Goal: Task Accomplishment & Management: Complete application form

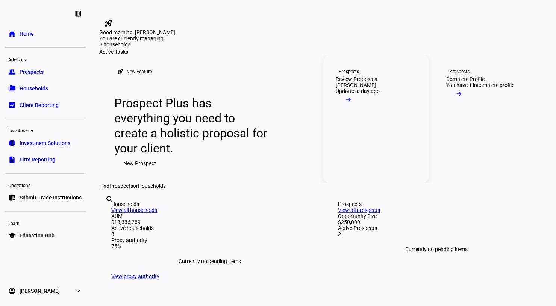
click at [352, 103] on mat-icon "arrow_right_alt" at bounding box center [349, 100] width 8 height 8
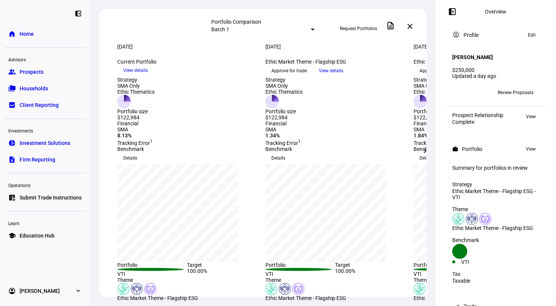
click at [21, 33] on span "Home" at bounding box center [27, 34] width 14 height 8
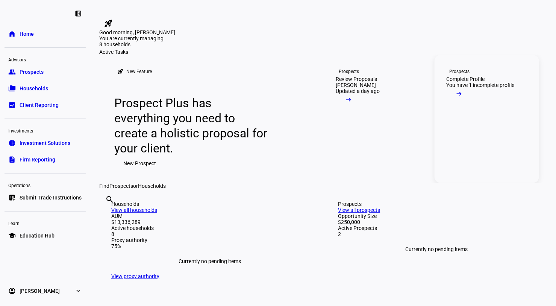
click at [511, 183] on link "Prospects Complete Profile You have 1 incomplete profile arrow_right_alt" at bounding box center [487, 119] width 105 height 128
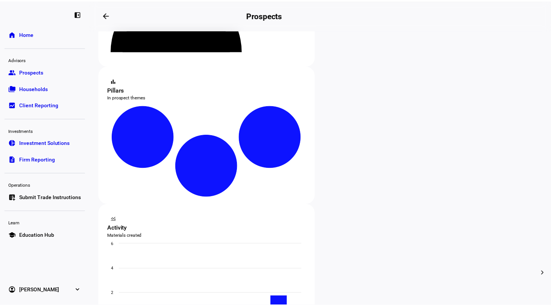
scroll to position [113, 0]
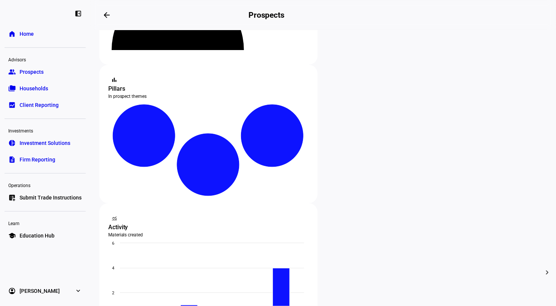
click at [210, 179] on span "Edit" at bounding box center [209, 182] width 9 height 6
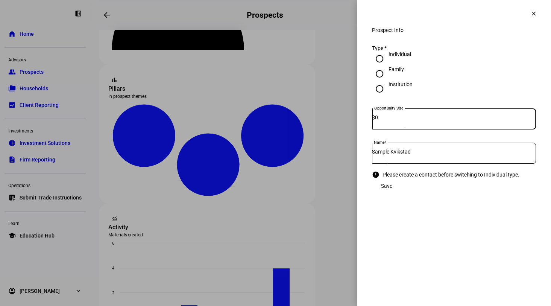
drag, startPoint x: 388, startPoint y: 122, endPoint x: 375, endPoint y: 121, distance: 12.8
click at [375, 121] on div "Opportunity Size $ 0" at bounding box center [454, 118] width 164 height 21
type input "8,000,000"
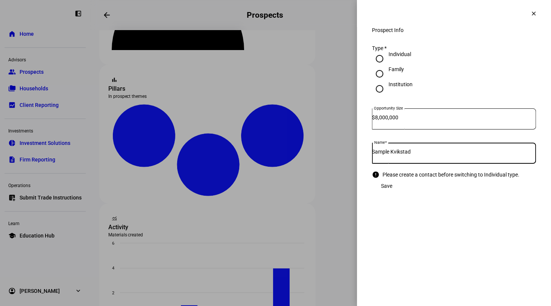
drag, startPoint x: 428, startPoint y: 153, endPoint x: 343, endPoint y: 155, distance: 84.3
click at [347, 155] on div "Prospect Info clear Prospect Info Type * Individual Family Institution Opportun…" at bounding box center [275, 153] width 551 height 306
type input "[PERSON_NAME]"
click at [443, 192] on div "Save" at bounding box center [454, 185] width 164 height 15
click at [400, 177] on div "Please create a contact before switching to Individual type." at bounding box center [450, 174] width 137 height 6
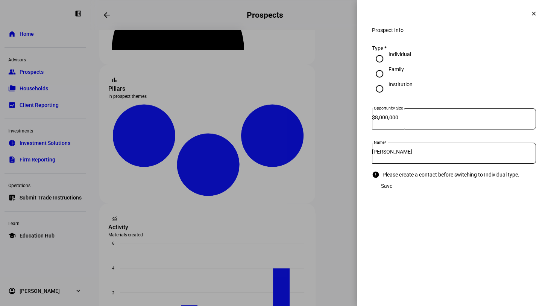
click at [530, 11] on mat-icon "clear" at bounding box center [533, 13] width 7 height 7
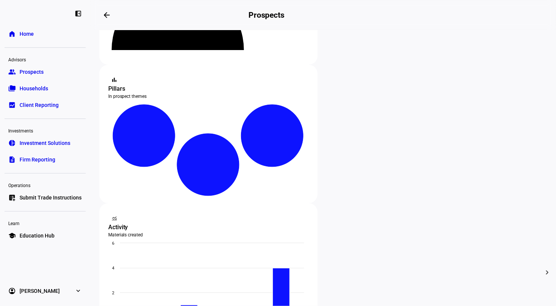
click at [207, 197] on span "Archive" at bounding box center [213, 200] width 17 height 6
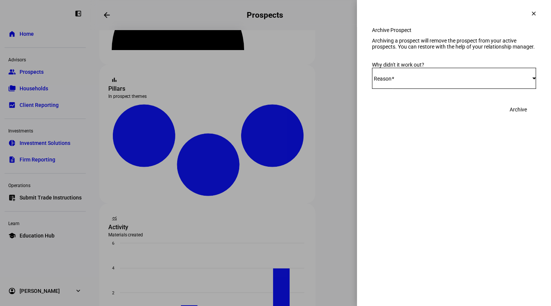
click at [443, 81] on div "Select Reason" at bounding box center [452, 78] width 160 height 6
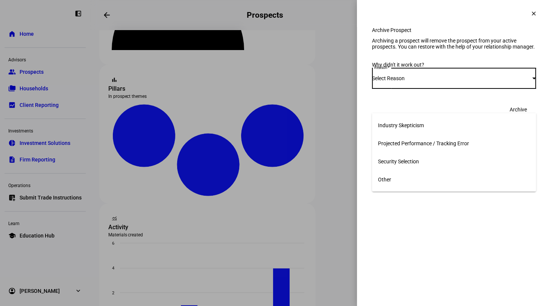
click at [390, 177] on span "Other" at bounding box center [384, 179] width 13 height 6
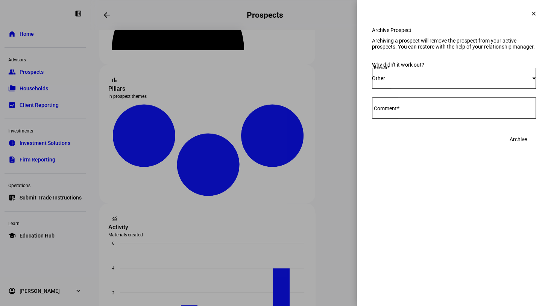
click at [475, 118] on div at bounding box center [454, 107] width 164 height 21
type textarea "na"
click at [528, 147] on span at bounding box center [517, 139] width 35 height 15
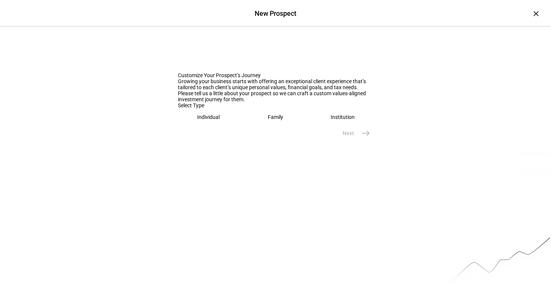
click at [220, 126] on eth-mega-radio-button "Individual" at bounding box center [208, 116] width 61 height 17
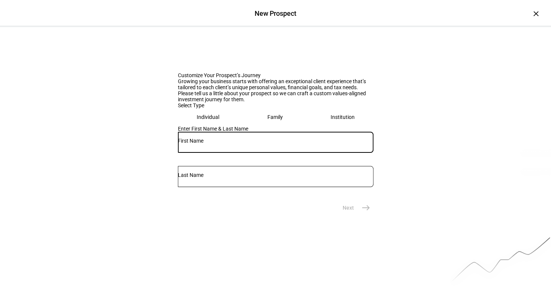
click at [218, 144] on input "text" at bounding box center [276, 141] width 196 height 6
type input "Larissa"
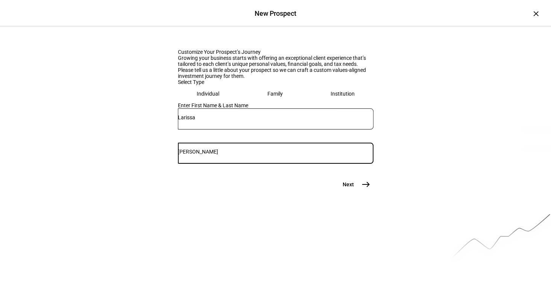
scroll to position [48, 0]
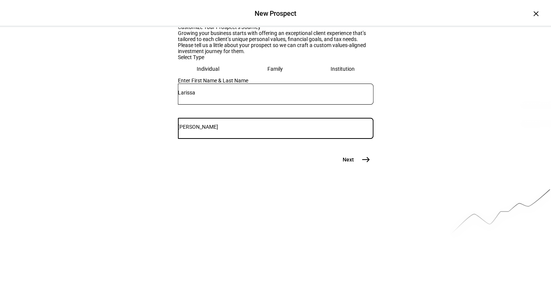
type input "[PERSON_NAME]"
click at [370, 167] on eth-stepper-button "Next east" at bounding box center [354, 159] width 40 height 15
click at [365, 164] on mat-icon "east" at bounding box center [365, 159] width 9 height 9
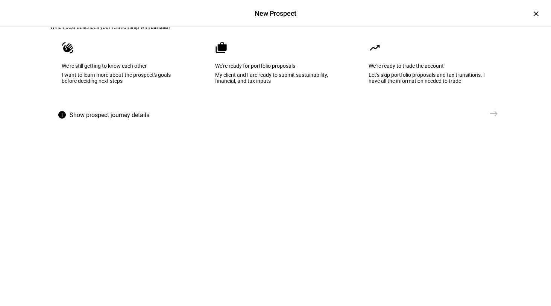
click at [264, 84] on eth-mega-radio-button "cases We’re ready for portfolio proposals My client and I are ready to submit s…" at bounding box center [275, 68] width 144 height 76
click at [493, 118] on mat-icon "east" at bounding box center [493, 113] width 9 height 9
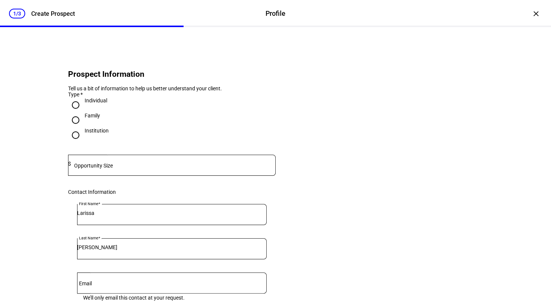
click at [124, 167] on input at bounding box center [173, 164] width 205 height 6
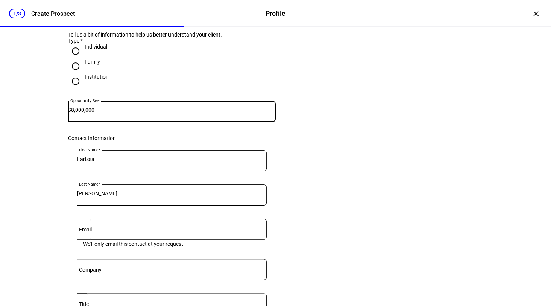
scroll to position [150, 0]
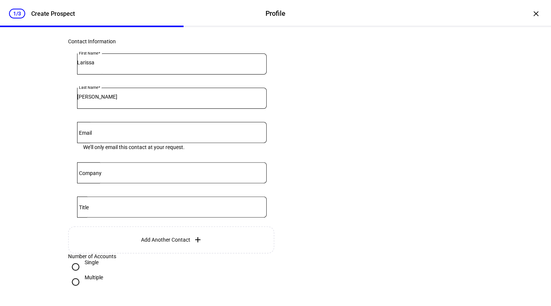
type input "8,000,000"
click at [92, 136] on mat-label "Email" at bounding box center [85, 133] width 13 height 6
click at [92, 134] on input "Email" at bounding box center [172, 131] width 190 height 6
click at [467, 13] on eth-stepper-header "1/3 Create Prospect Profile Profile Create Prospect" at bounding box center [275, 13] width 551 height 27
click at [105, 134] on input "Email" at bounding box center [172, 131] width 190 height 6
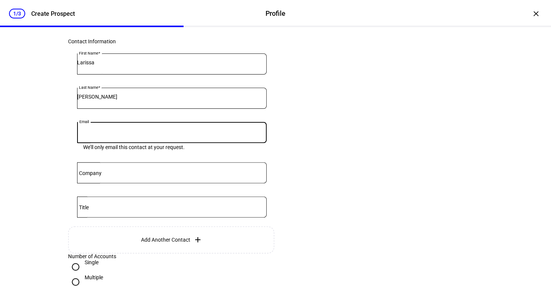
paste input "[EMAIL_ADDRESS][DOMAIN_NAME]"
type input "[EMAIL_ADDRESS][DOMAIN_NAME]"
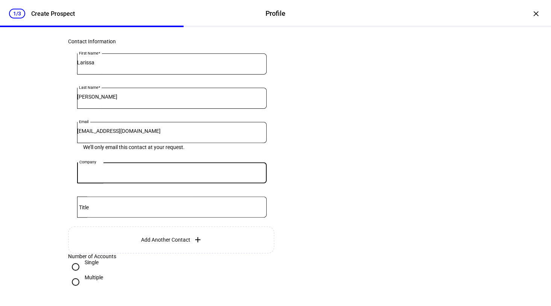
click at [111, 174] on input "Company" at bounding box center [172, 171] width 190 height 6
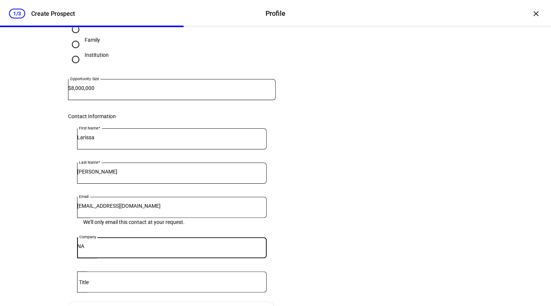
scroll to position [75, 0]
type input "NA"
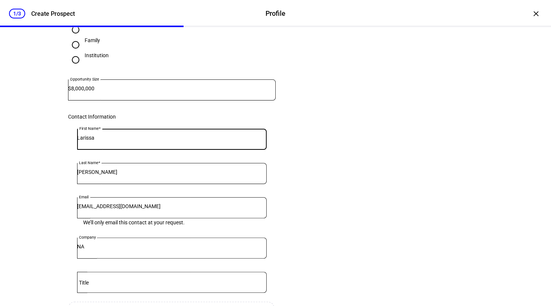
drag, startPoint x: 110, startPoint y: 155, endPoint x: 51, endPoint y: 152, distance: 58.8
click at [51, 152] on eth-form-card "Prospect Information Tell us a bit of information to help us better understand …" at bounding box center [275, 176] width 451 height 412
type input "a"
type input "[PERSON_NAME]"
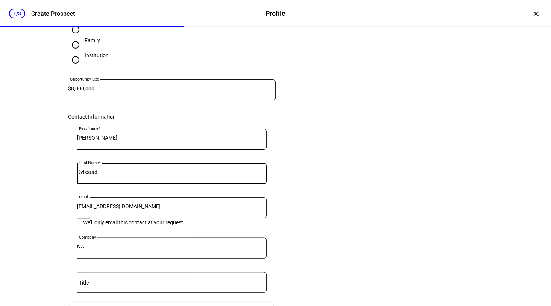
type input "Kvikstad"
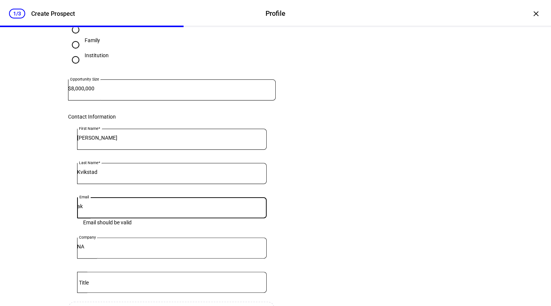
type input "[EMAIL_ADDRESS][DOMAIN_NAME]"
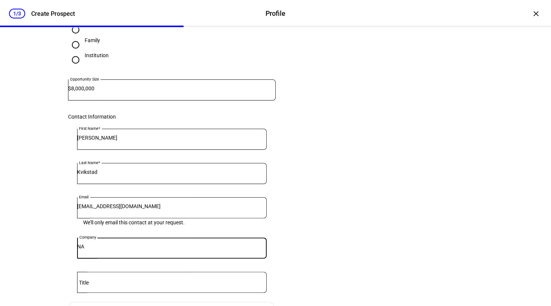
drag, startPoint x: 114, startPoint y: 262, endPoint x: 58, endPoint y: 258, distance: 56.6
click at [58, 258] on eth-form-card "Prospect Information Tell us a bit of information to help us better understand …" at bounding box center [275, 176] width 451 height 412
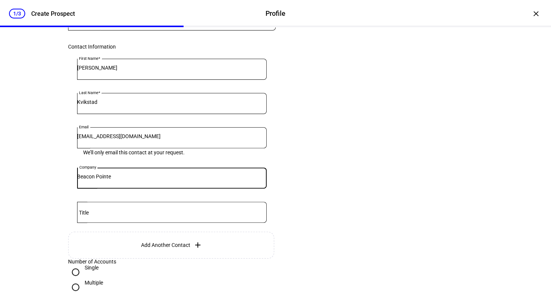
scroll to position [150, 0]
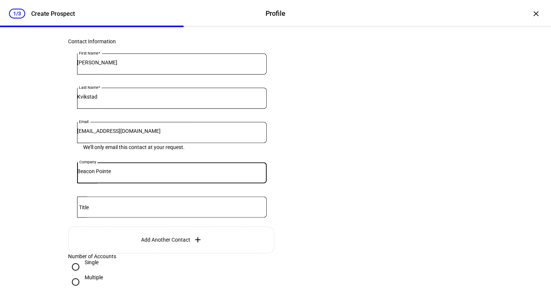
type input "Beacon Pointe"
click at [38, 193] on div "Prospect Information Tell us a bit of information to help us better understand …" at bounding box center [275, 111] width 475 height 468
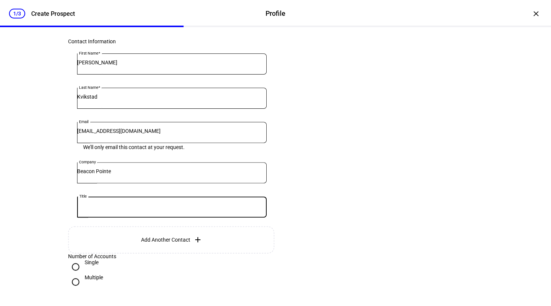
click at [97, 208] on input "Title" at bounding box center [172, 205] width 190 height 6
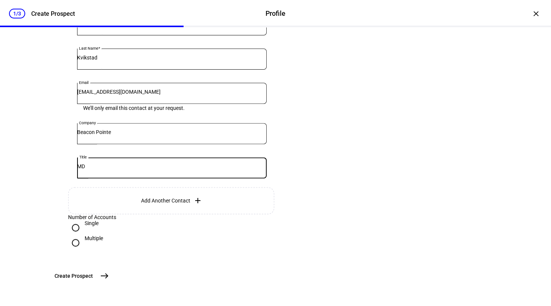
scroll to position [250, 0]
type input "MD"
click at [109, 273] on mat-icon "east" at bounding box center [104, 275] width 9 height 9
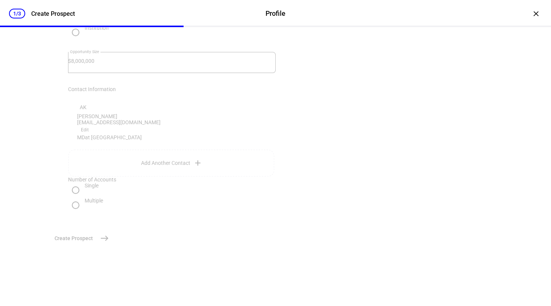
scroll to position [118, 0]
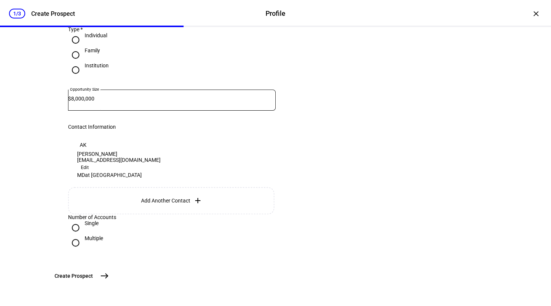
click at [174, 197] on span "Add Another Contact" at bounding box center [165, 200] width 49 height 6
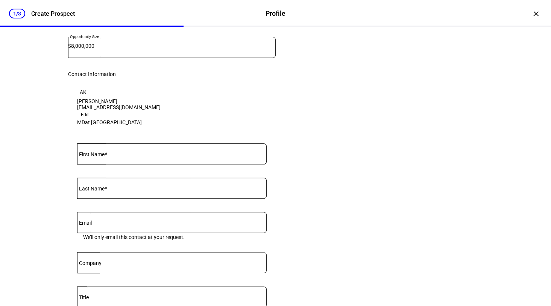
click at [216, 159] on div at bounding box center [172, 153] width 190 height 21
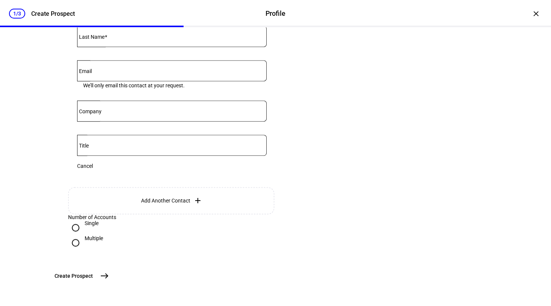
scroll to position [324, 0]
click at [112, 275] on span "east" at bounding box center [104, 275] width 15 height 15
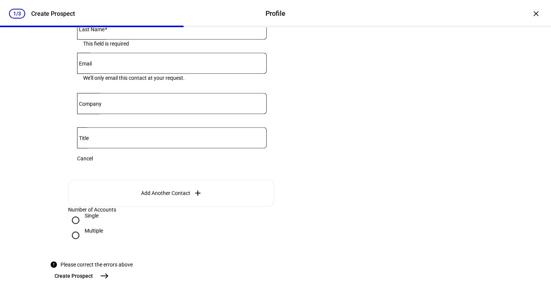
click at [109, 271] on mat-icon "east" at bounding box center [104, 275] width 9 height 9
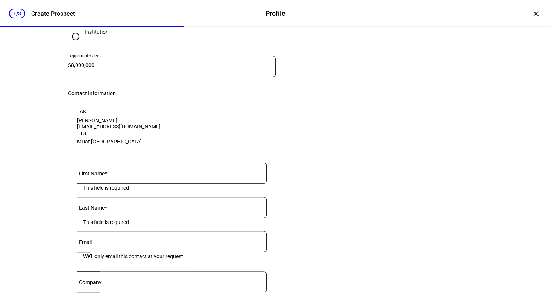
click at [161, 124] on div "AK [PERSON_NAME] [EMAIL_ADDRESS][DOMAIN_NAME] Edit" at bounding box center [118, 121] width 83 height 33
click at [89, 129] on span "Edit" at bounding box center [85, 133] width 8 height 9
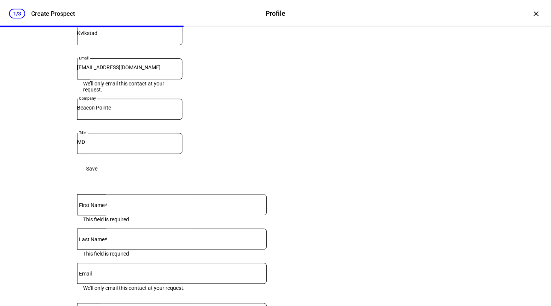
scroll to position [287, 0]
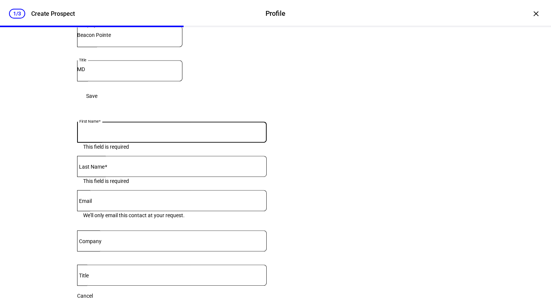
click at [209, 133] on input "First Name" at bounding box center [172, 130] width 190 height 6
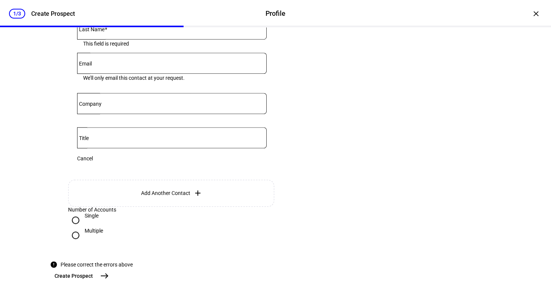
scroll to position [482, 0]
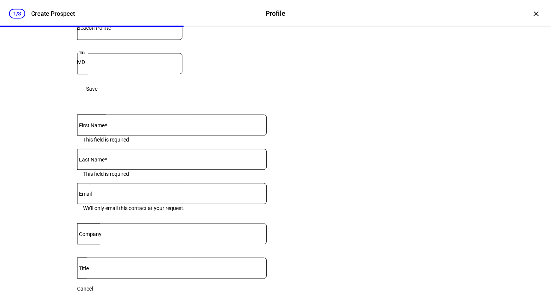
scroll to position [294, 0]
click at [121, 126] on input "First Name" at bounding box center [172, 123] width 190 height 6
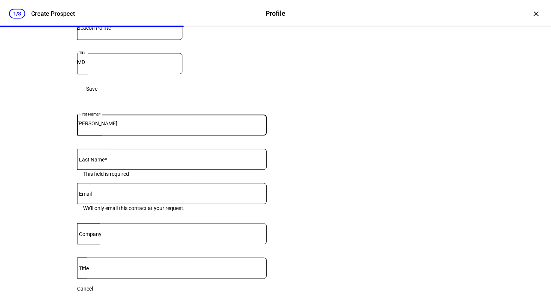
type input "[PERSON_NAME]"
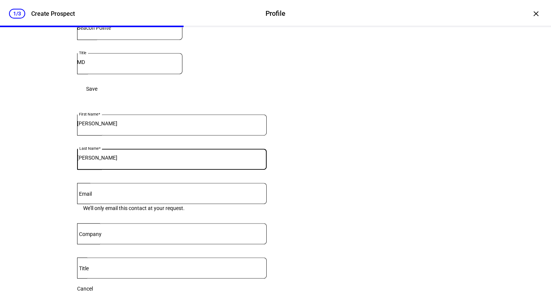
type input "[PERSON_NAME]"
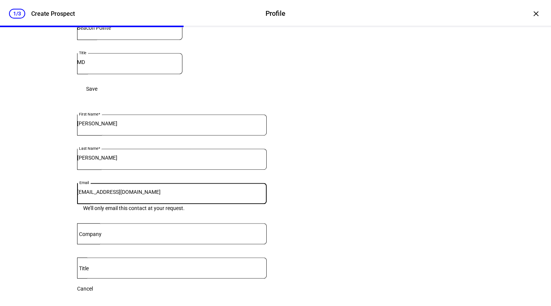
type input "[EMAIL_ADDRESS][DOMAIN_NAME]"
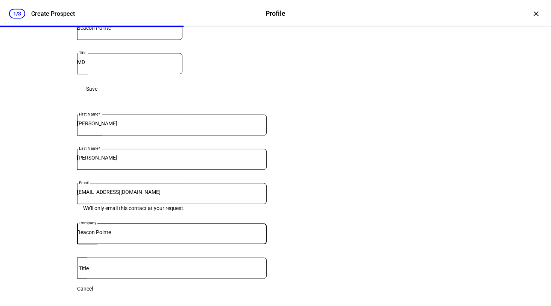
type input "Beacon Pointe"
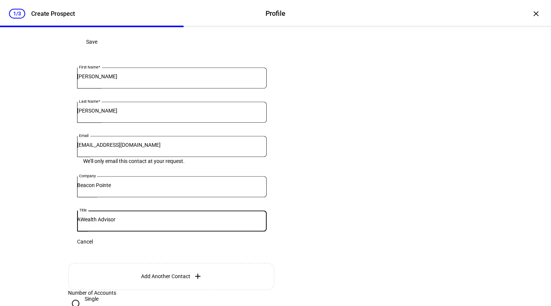
scroll to position [444, 0]
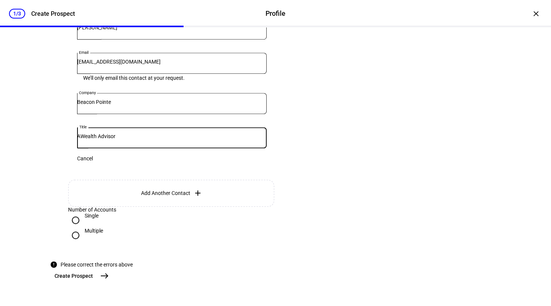
type input "AWealth Advisor"
click at [109, 272] on mat-icon "east" at bounding box center [104, 275] width 9 height 9
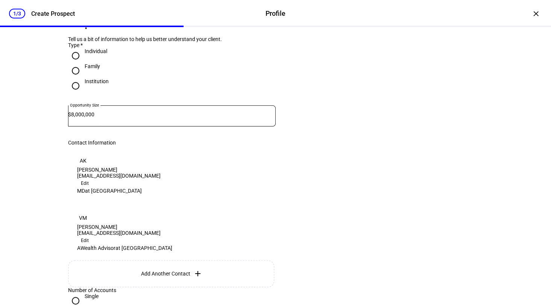
scroll to position [170, 0]
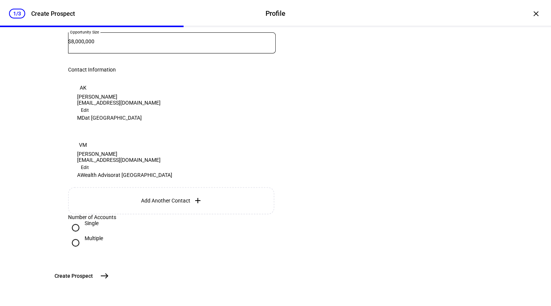
click at [109, 277] on mat-icon "east" at bounding box center [104, 275] width 9 height 9
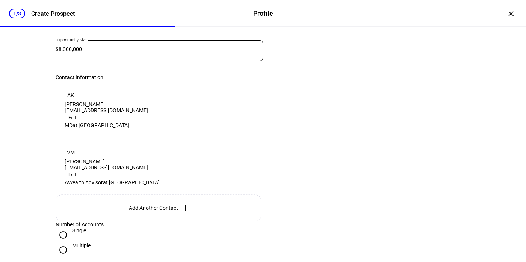
scroll to position [213, 0]
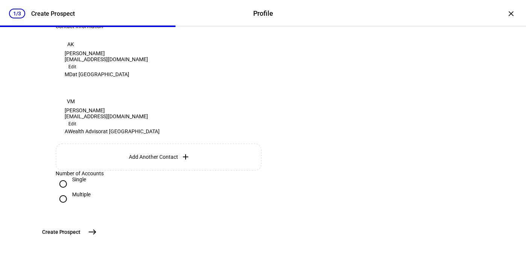
click at [80, 230] on span "Create Prospect" at bounding box center [61, 233] width 38 height 8
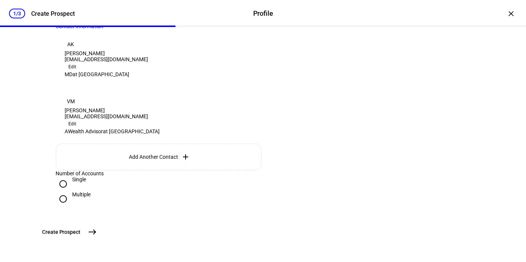
drag, startPoint x: 28, startPoint y: 216, endPoint x: 41, endPoint y: 213, distance: 13.5
click at [28, 216] on div "Prospect Information Tell us a bit of information to help us better understand …" at bounding box center [263, 62] width 475 height 401
click at [100, 232] on span "east" at bounding box center [92, 232] width 15 height 15
click at [97, 229] on mat-icon "east" at bounding box center [92, 232] width 9 height 9
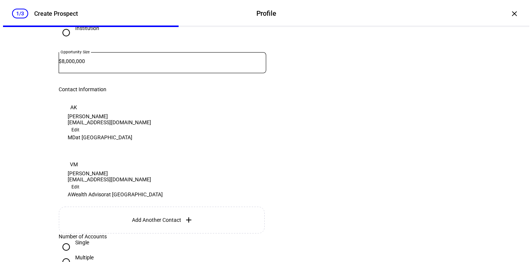
scroll to position [0, 0]
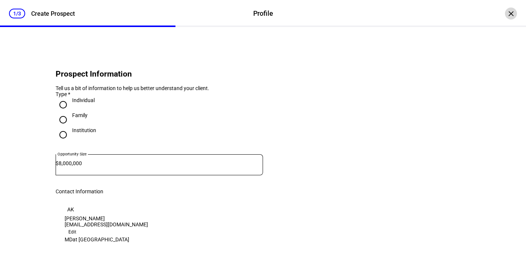
click at [505, 14] on div "×" at bounding box center [511, 14] width 12 height 12
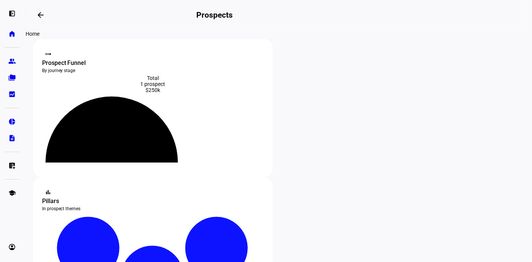
click at [7, 33] on link "home Home" at bounding box center [12, 33] width 15 height 15
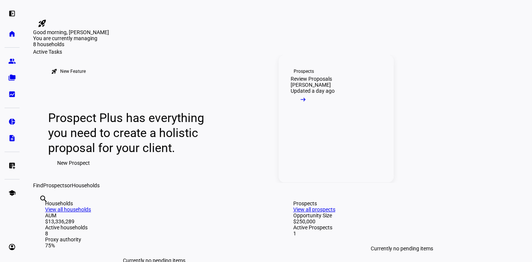
click at [307, 103] on mat-icon "arrow_right_alt" at bounding box center [304, 100] width 8 height 8
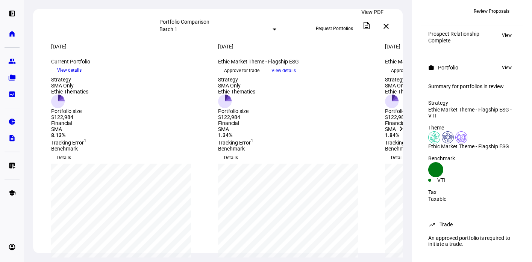
click at [369, 26] on mat-icon "description" at bounding box center [366, 25] width 9 height 9
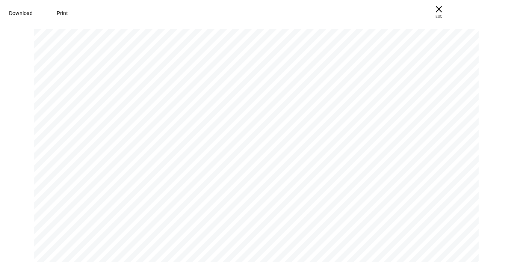
click at [33, 10] on span "Download" at bounding box center [21, 13] width 24 height 6
